Goal: Obtain resource: Obtain resource

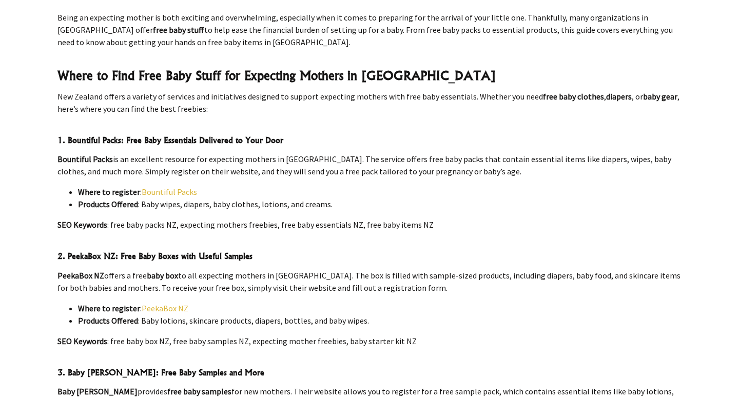
scroll to position [441, 0]
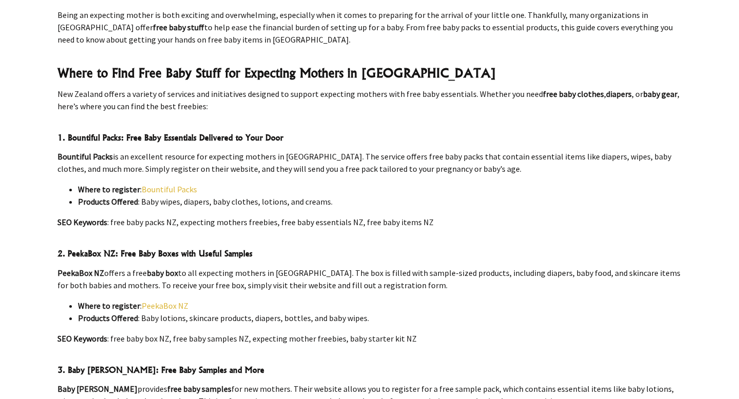
click at [171, 184] on link "Bountiful Packs" at bounding box center [169, 189] width 55 height 10
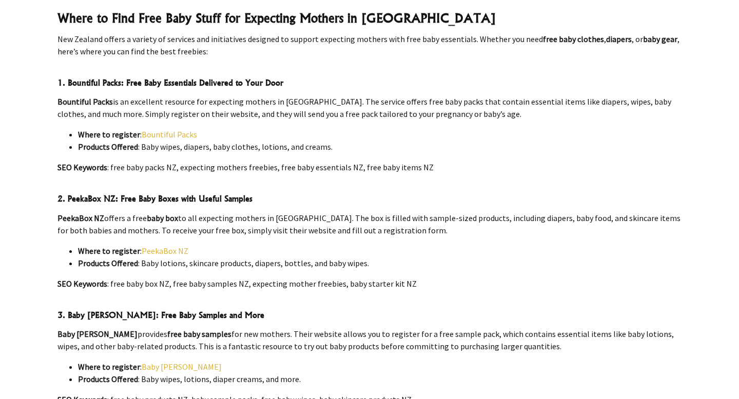
scroll to position [498, 0]
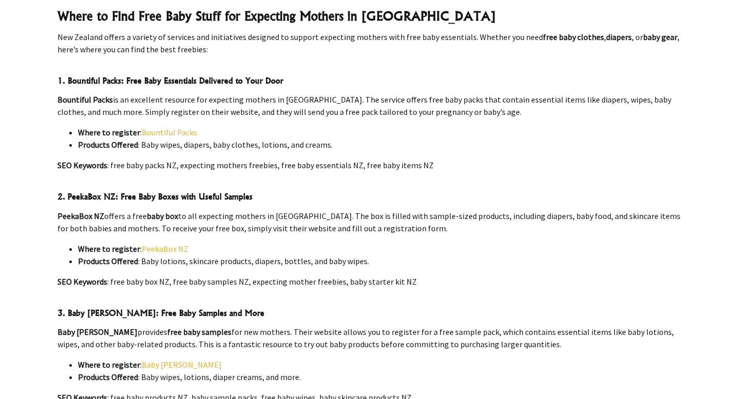
click at [160, 360] on link "Baby [PERSON_NAME]" at bounding box center [182, 365] width 80 height 10
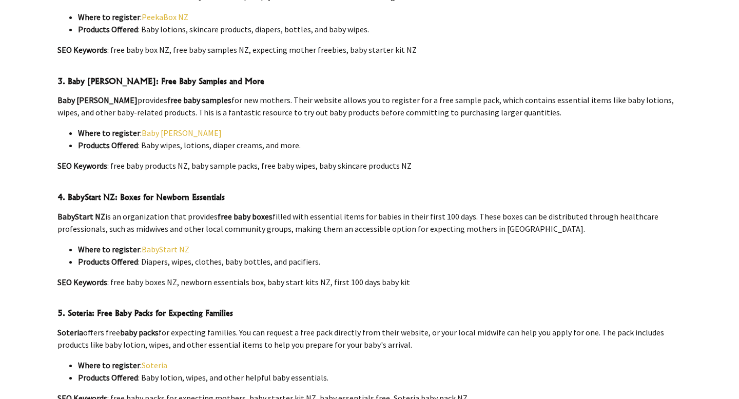
scroll to position [731, 0]
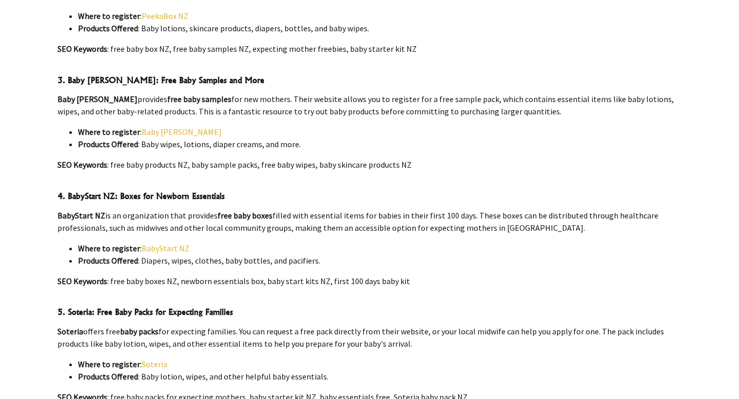
click at [178, 243] on link "BabyStart NZ" at bounding box center [166, 248] width 48 height 10
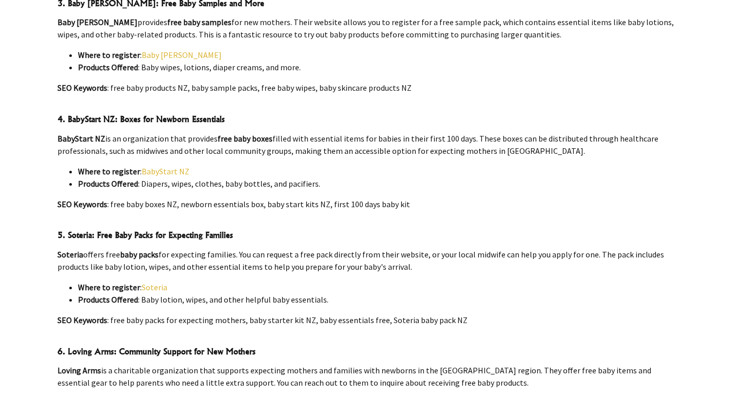
scroll to position [808, 0]
click at [154, 282] on link "Soteria" at bounding box center [155, 287] width 26 height 10
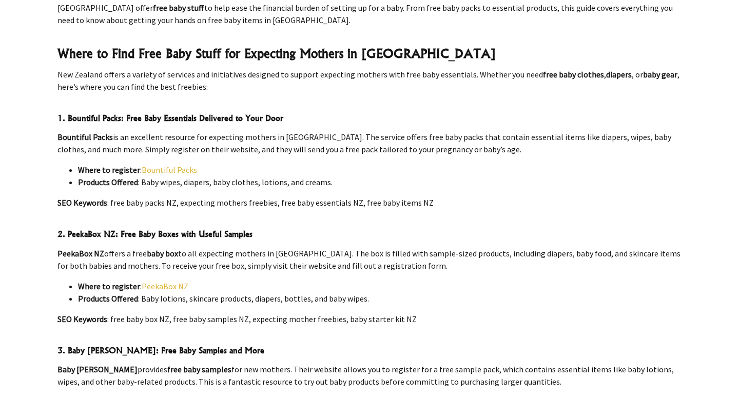
scroll to position [460, 0]
click at [174, 165] on link "Bountiful Packs" at bounding box center [169, 170] width 55 height 10
